Goal: Information Seeking & Learning: Check status

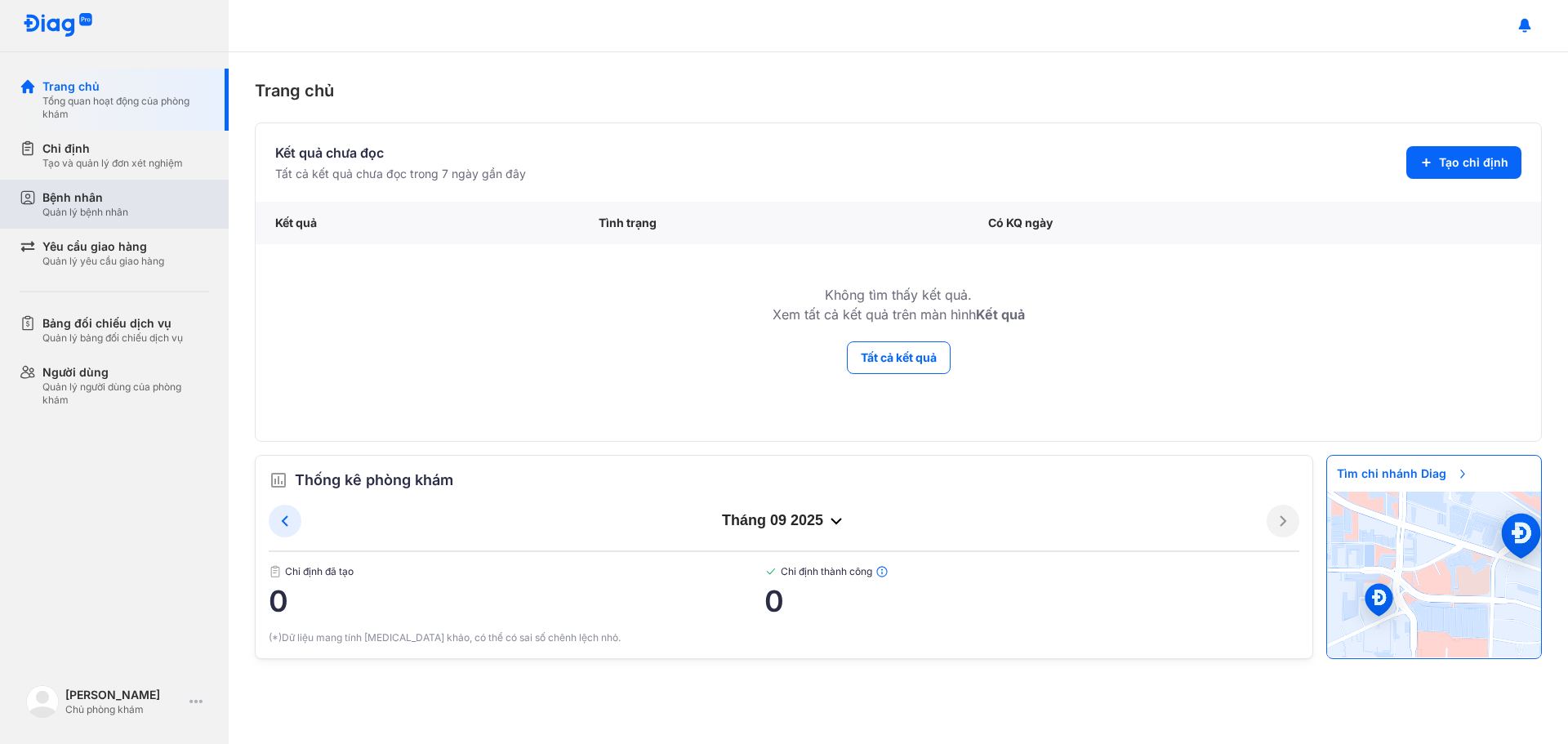
click at [56, 185] on div "Bệnh nhân Quản lý bệnh nhân" at bounding box center [123, 203] width 209 height 49
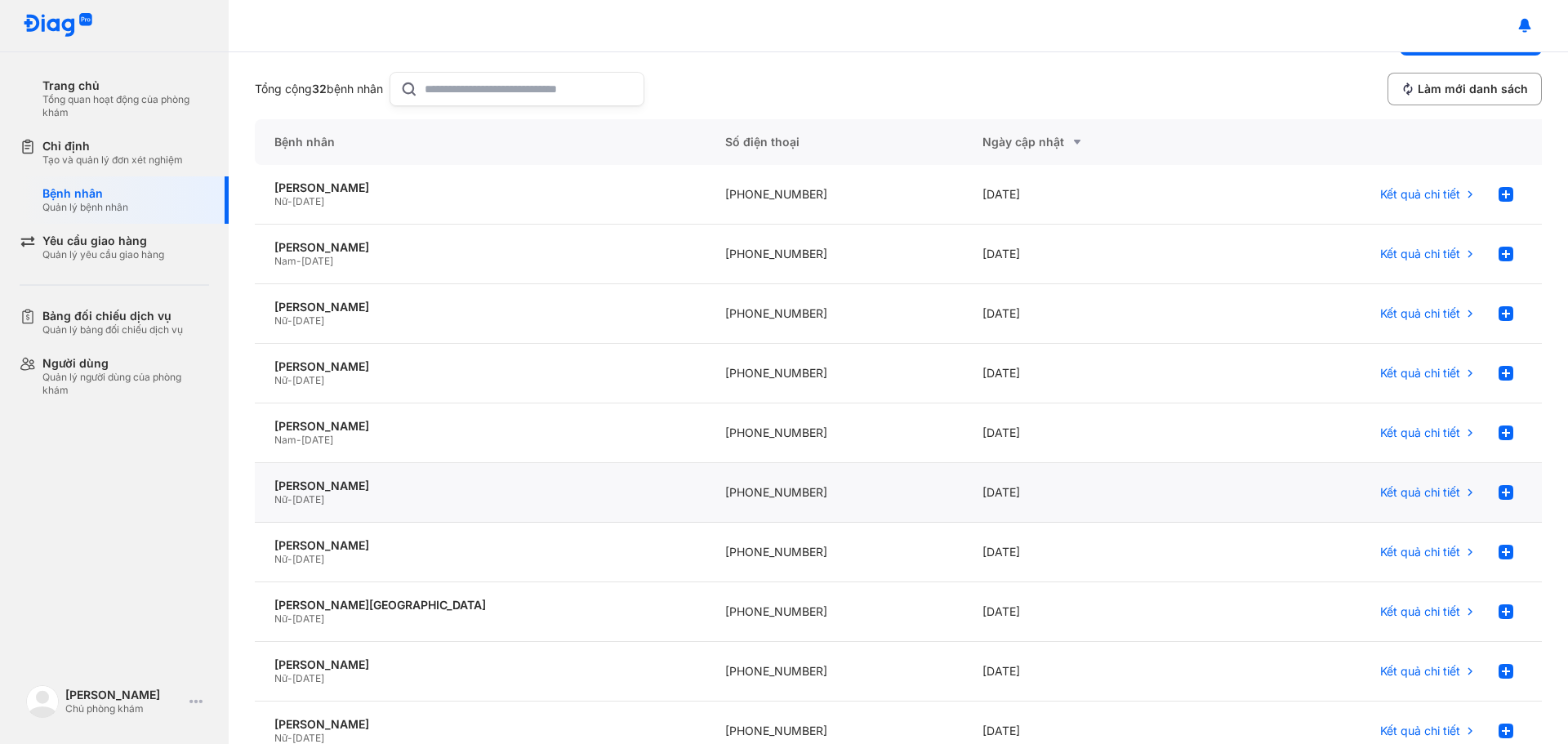
scroll to position [82, 0]
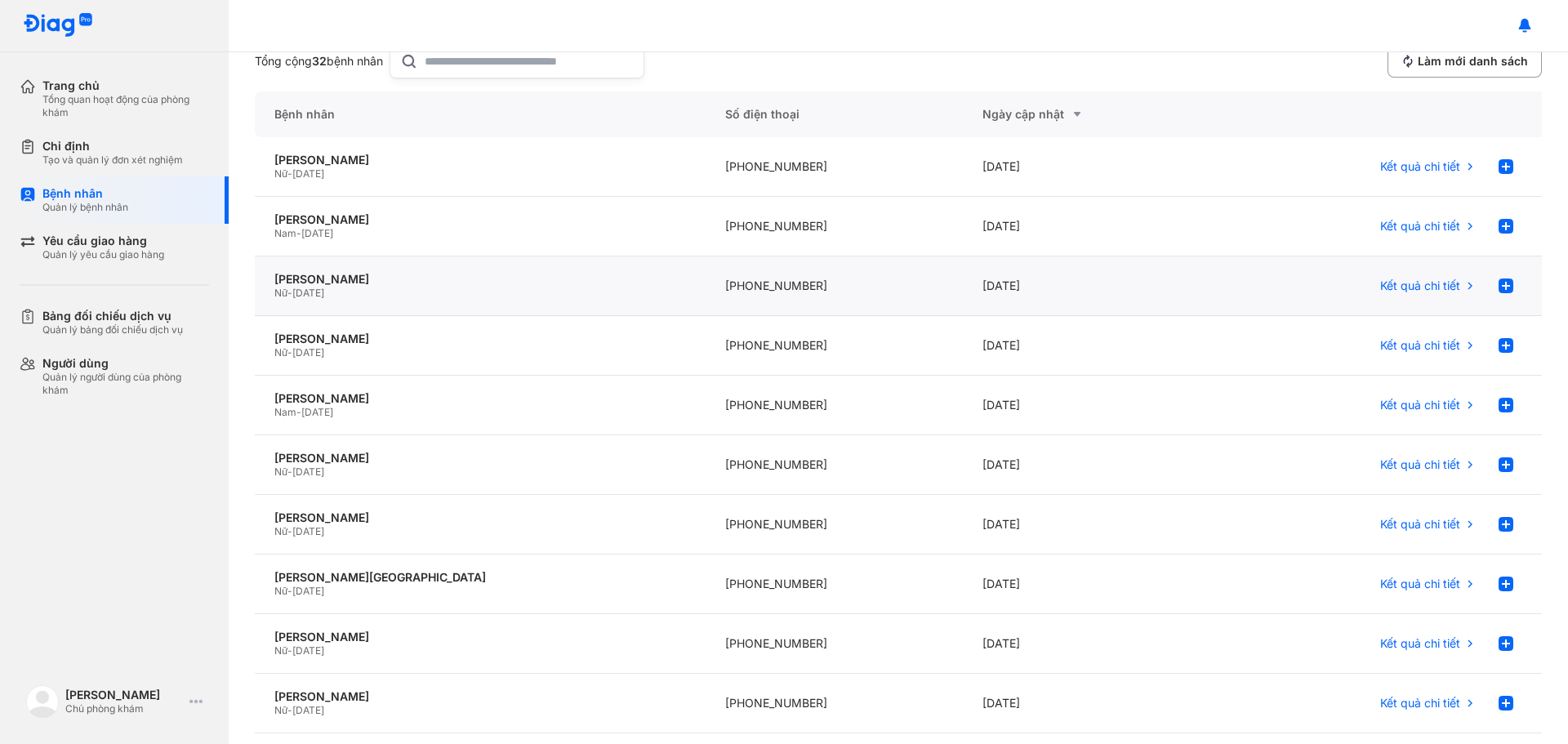
click at [757, 279] on div "[PHONE_NUMBER]" at bounding box center [834, 286] width 257 height 60
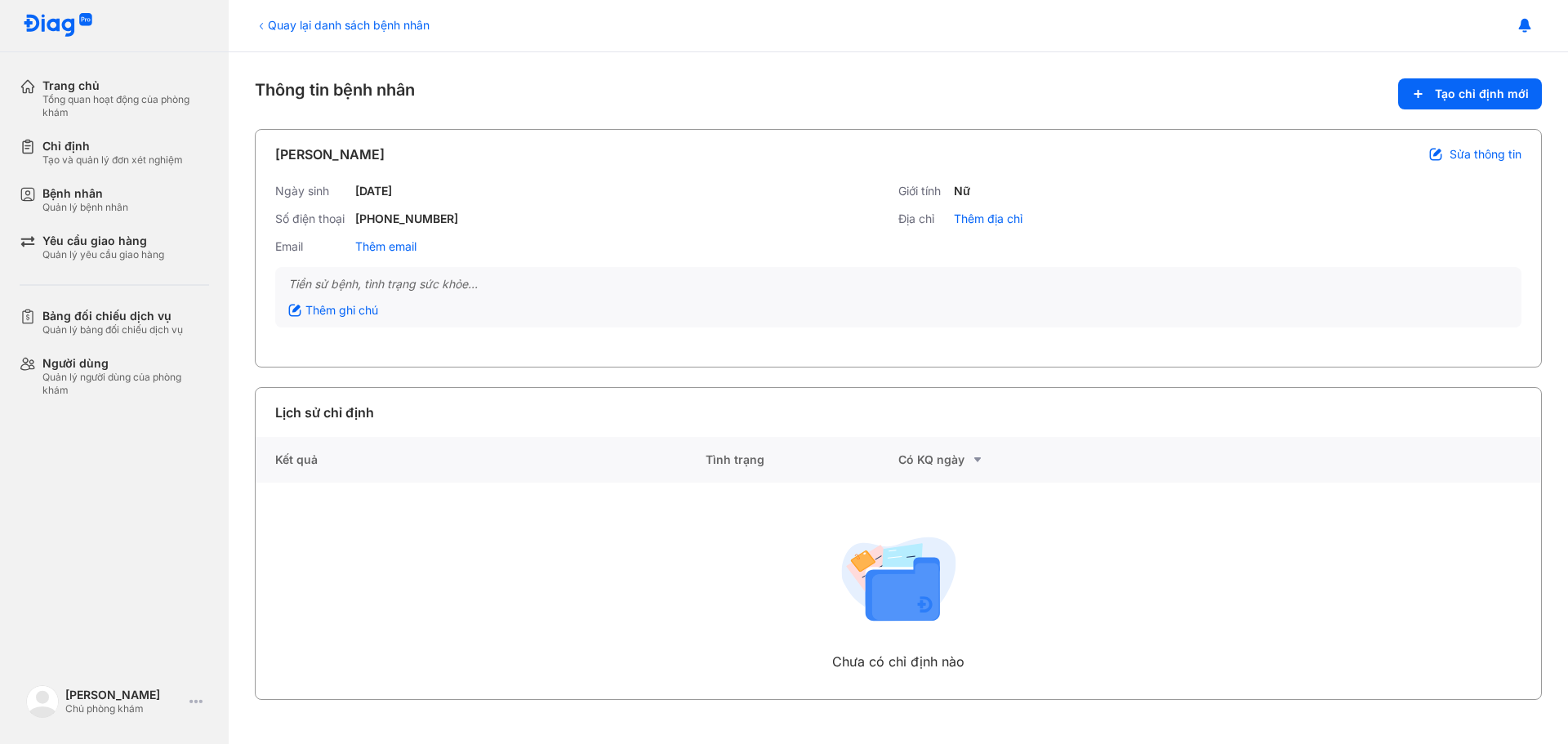
click at [266, 25] on icon at bounding box center [261, 26] width 14 height 13
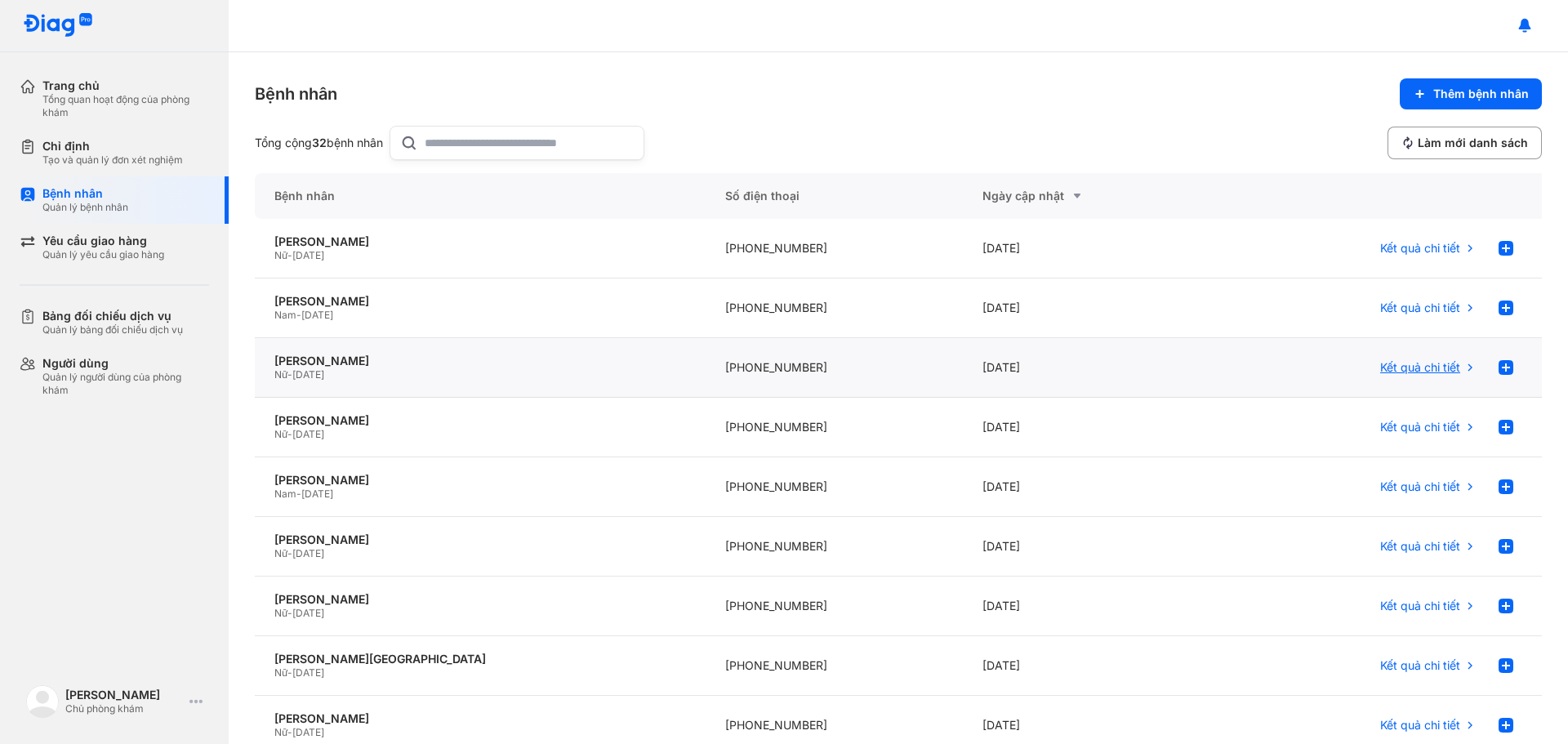
click at [1402, 371] on span "Kết quả chi tiết" at bounding box center [1419, 367] width 80 height 14
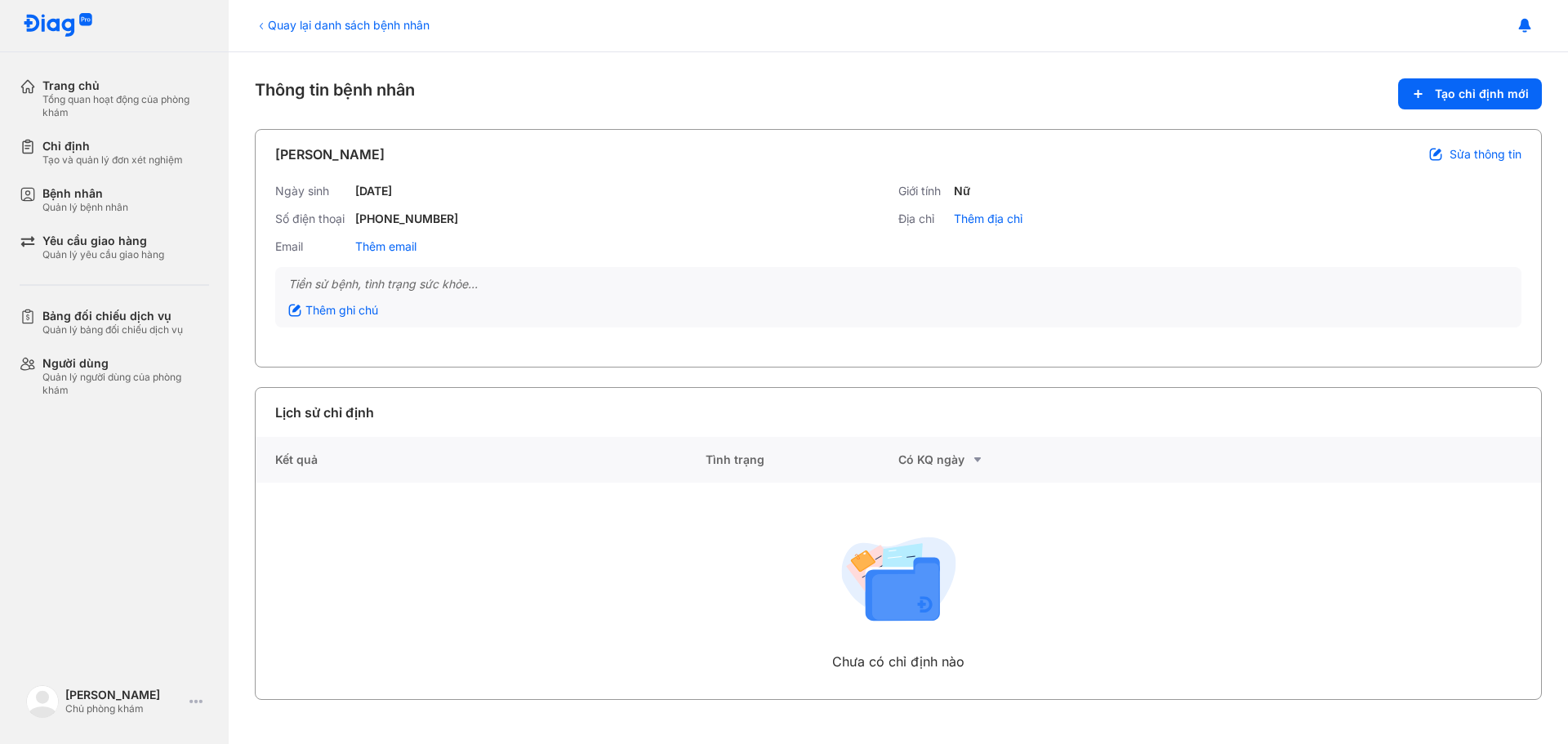
click at [275, 24] on div "Quay lại danh sách bệnh nhân" at bounding box center [341, 25] width 175 height 17
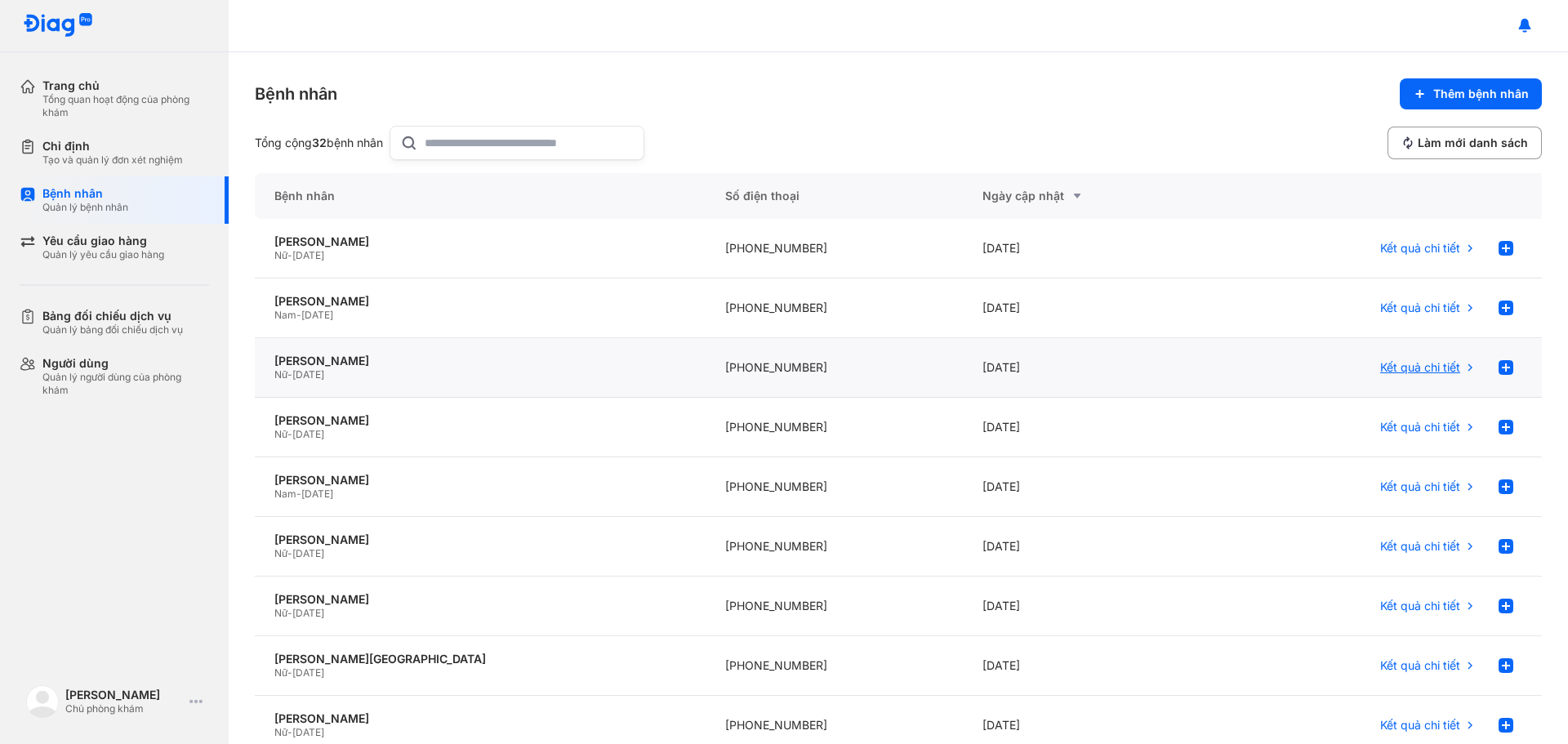
click at [1427, 371] on span "Kết quả chi tiết" at bounding box center [1419, 367] width 80 height 14
click at [1422, 246] on span "Kết quả chi tiết" at bounding box center [1419, 248] width 80 height 14
